Goal: Transaction & Acquisition: Purchase product/service

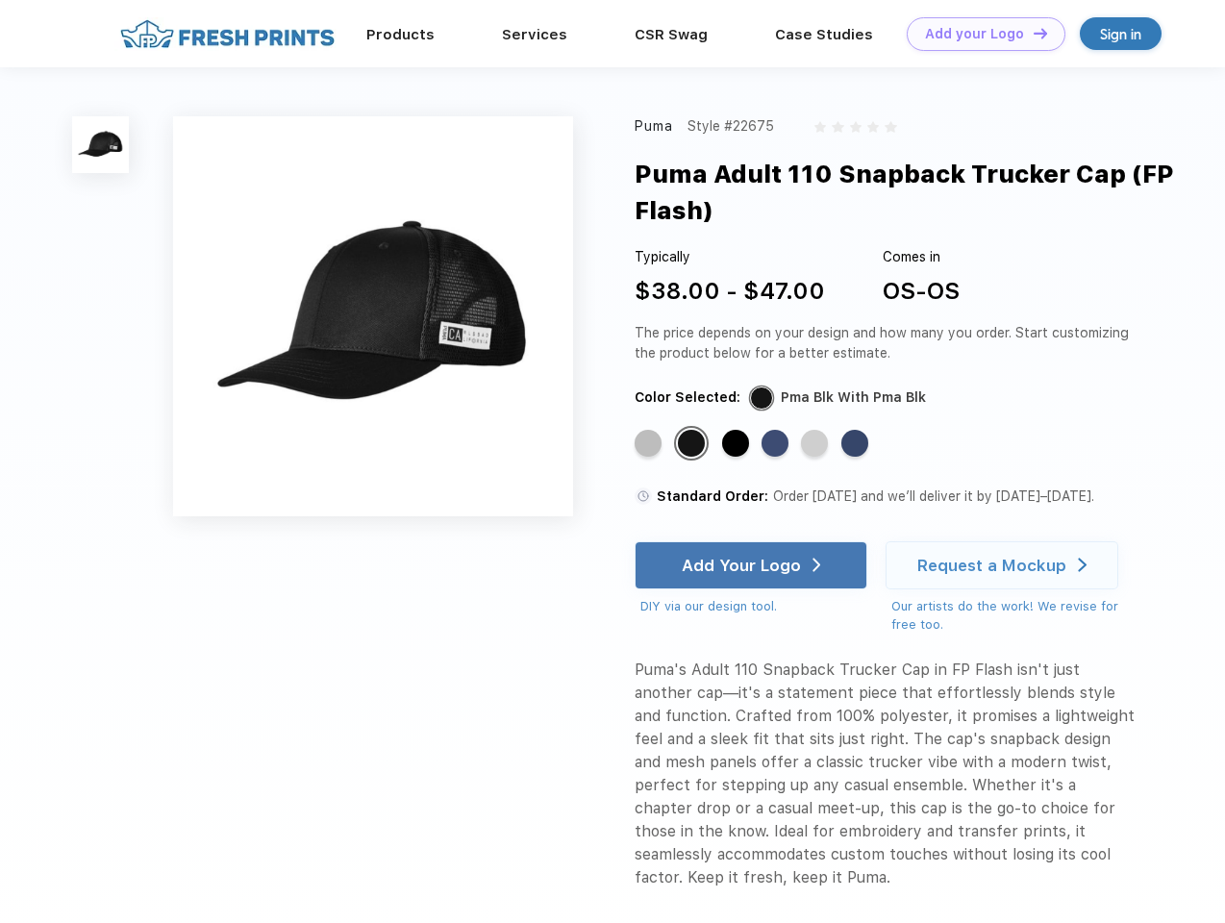
click at [979, 34] on link "Add your Logo Design Tool" at bounding box center [986, 34] width 159 height 34
click at [0, 0] on div "Design Tool" at bounding box center [0, 0] width 0 height 0
click at [1032, 33] on link "Add your Logo Design Tool" at bounding box center [986, 34] width 159 height 34
click at [101, 144] on img at bounding box center [100, 144] width 57 height 57
click at [650, 444] on div "Standard Color" at bounding box center [648, 443] width 27 height 27
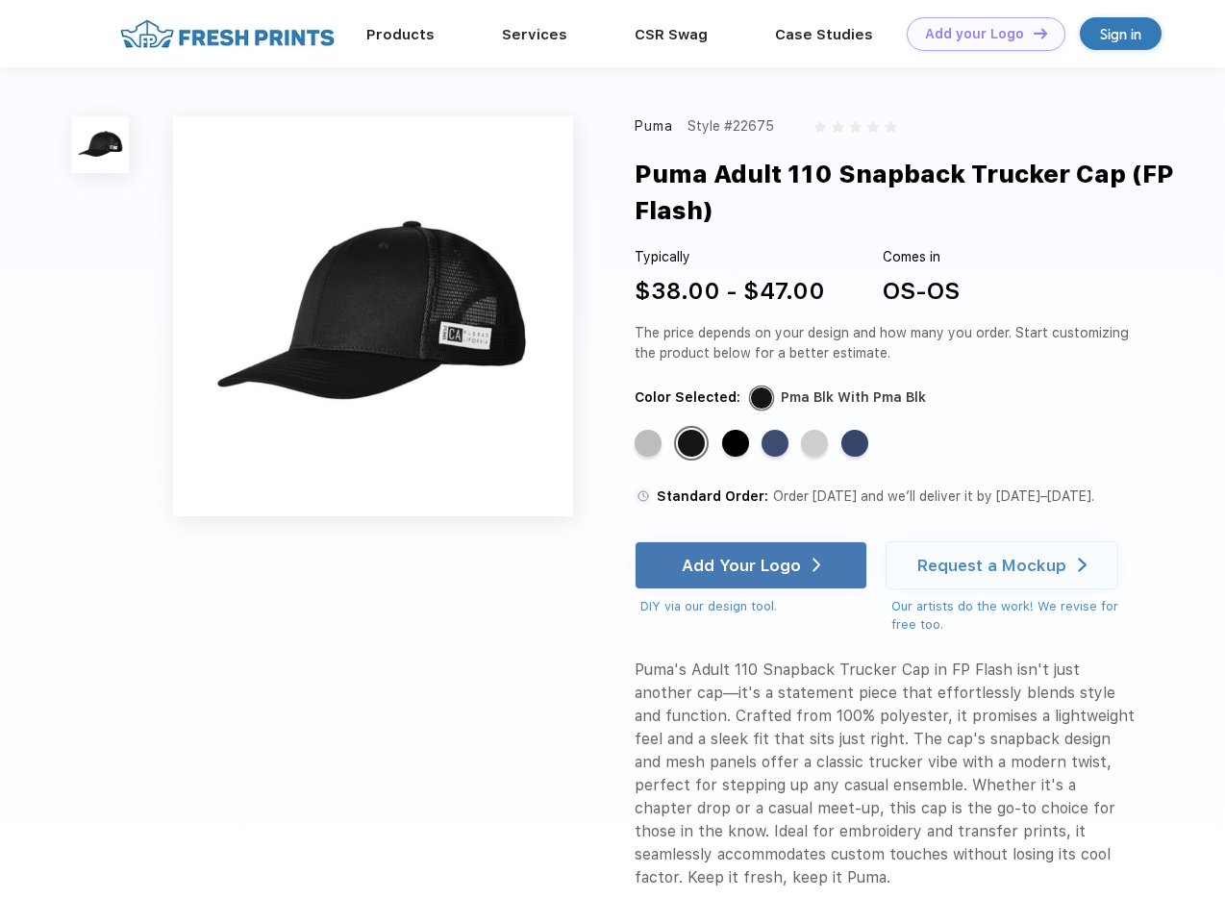
click at [693, 444] on div "Standard Color" at bounding box center [691, 443] width 27 height 27
click at [737, 444] on div "Standard Color" at bounding box center [735, 443] width 27 height 27
click at [777, 444] on div "Standard Color" at bounding box center [774, 443] width 27 height 27
click at [816, 444] on div "Standard Color" at bounding box center [814, 443] width 27 height 27
click at [857, 444] on div "Standard Color" at bounding box center [854, 443] width 27 height 27
